Goal: Task Accomplishment & Management: Manage account settings

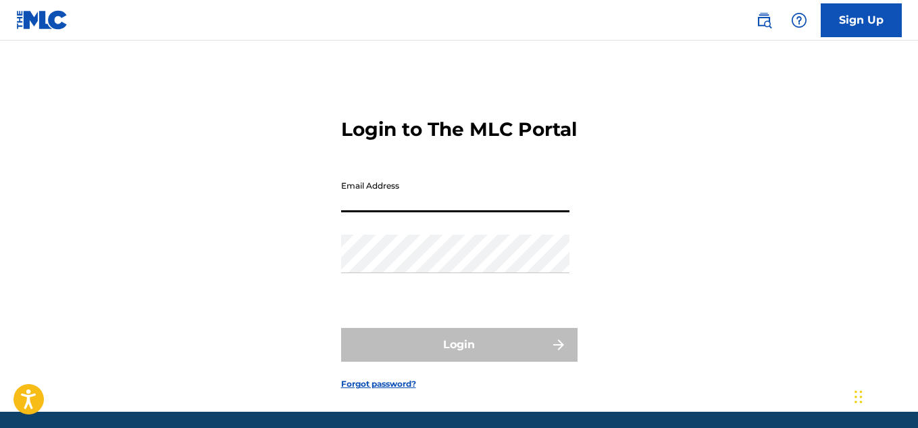
type input "[EMAIL_ADDRESS][DOMAIN_NAME]"
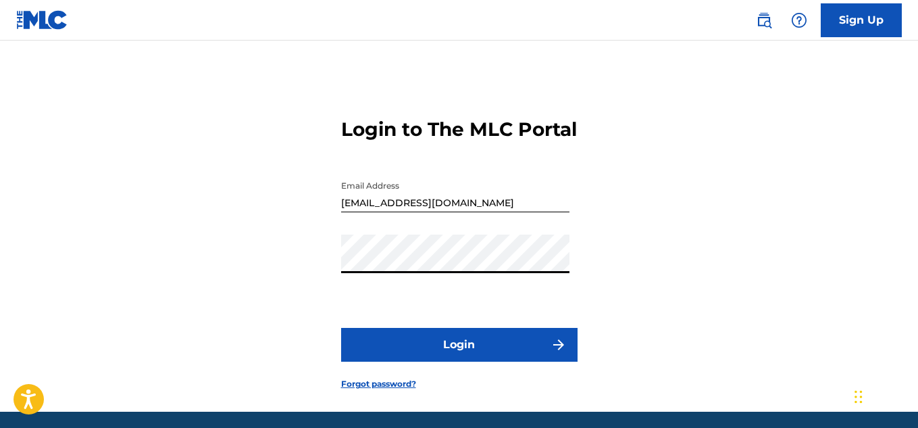
click at [341, 328] on button "Login" at bounding box center [459, 345] width 236 height 34
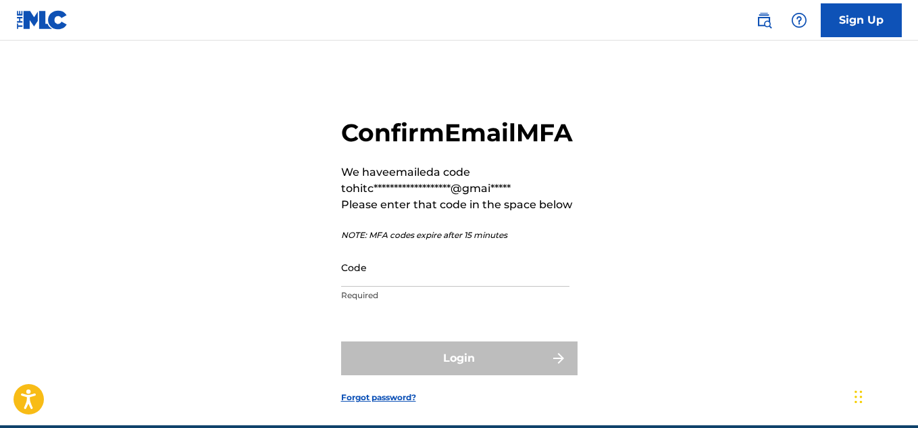
click at [405, 286] on input "Code" at bounding box center [455, 267] width 228 height 39
paste input ": 803630"
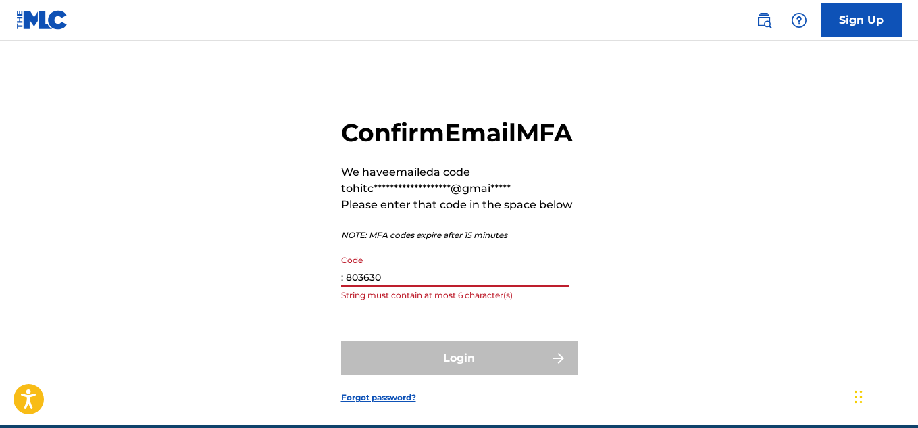
click at [347, 286] on input ": 803630" at bounding box center [455, 267] width 228 height 39
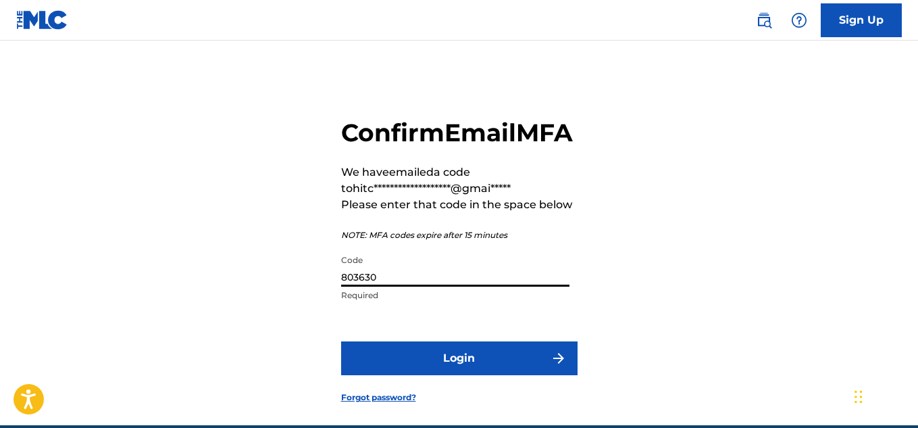
type input "803630"
click at [402, 375] on button "Login" at bounding box center [459, 358] width 236 height 34
